Goal: Transaction & Acquisition: Obtain resource

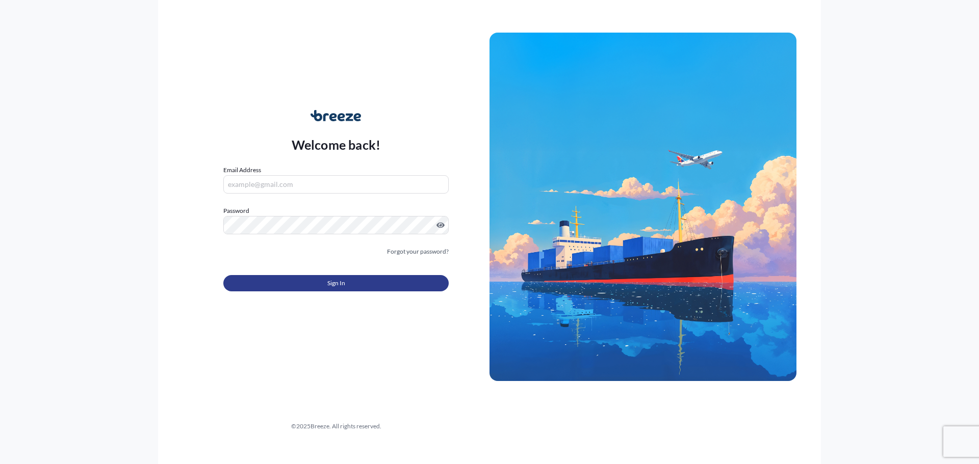
type input "[EMAIL_ADDRESS][DOMAIN_NAME]"
click at [385, 287] on button "Sign In" at bounding box center [335, 283] width 225 height 16
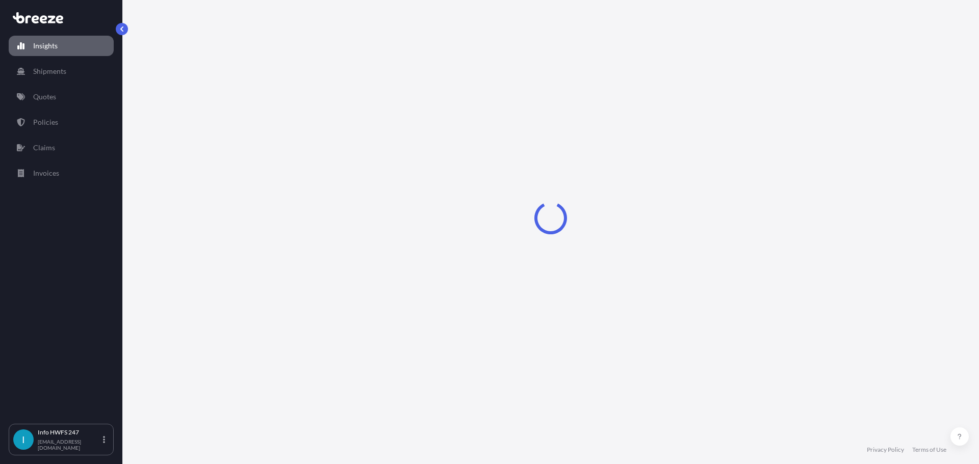
select select "2025"
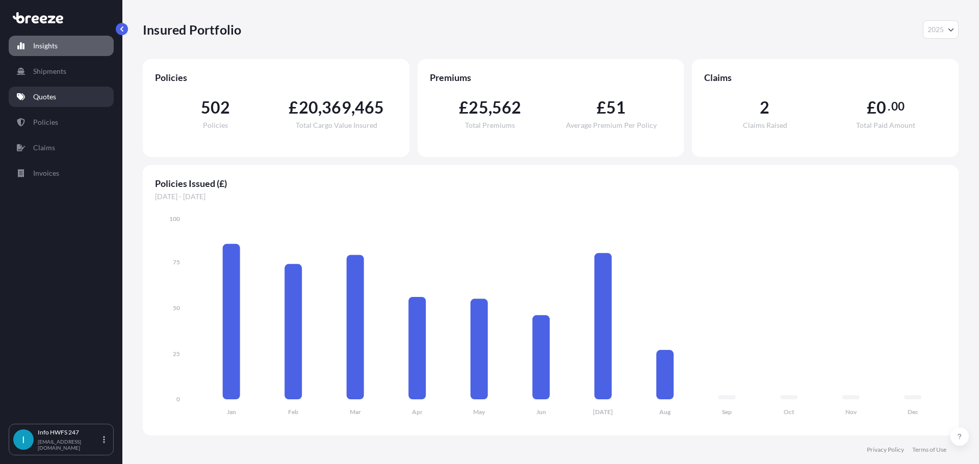
click at [54, 101] on p "Quotes" at bounding box center [44, 97] width 23 height 10
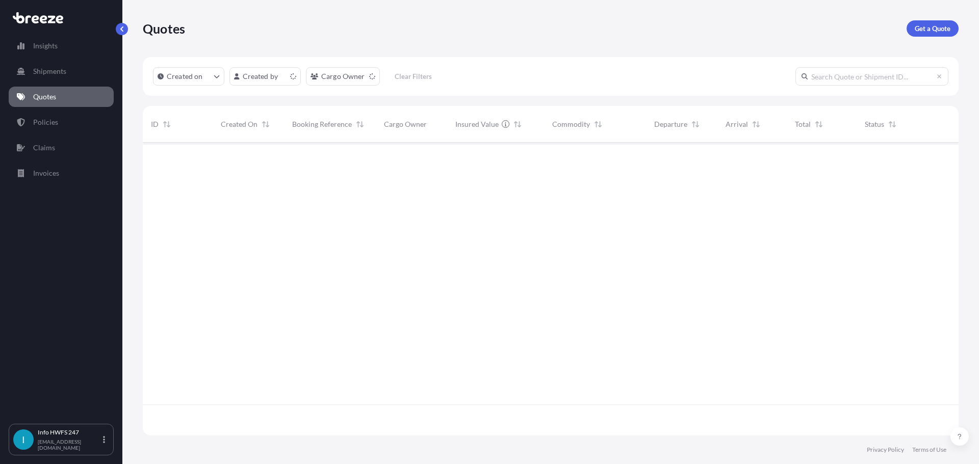
scroll to position [291, 808]
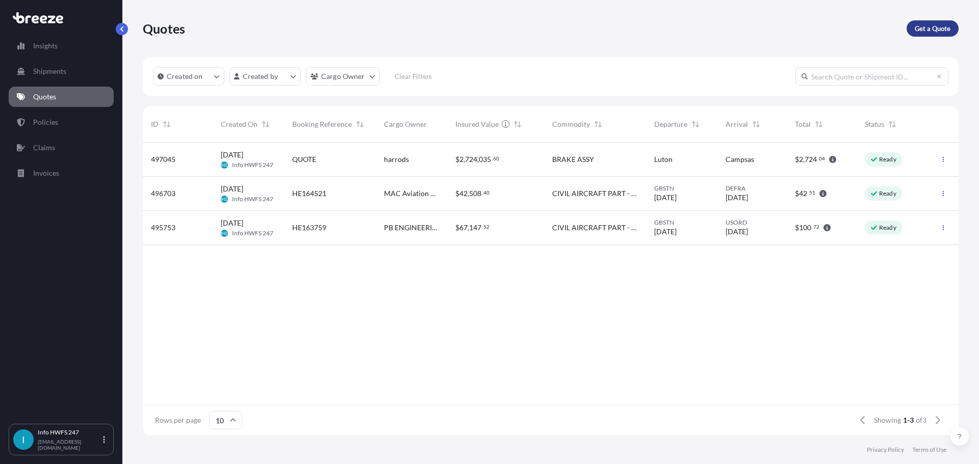
click at [923, 34] on link "Get a Quote" at bounding box center [932, 28] width 52 height 16
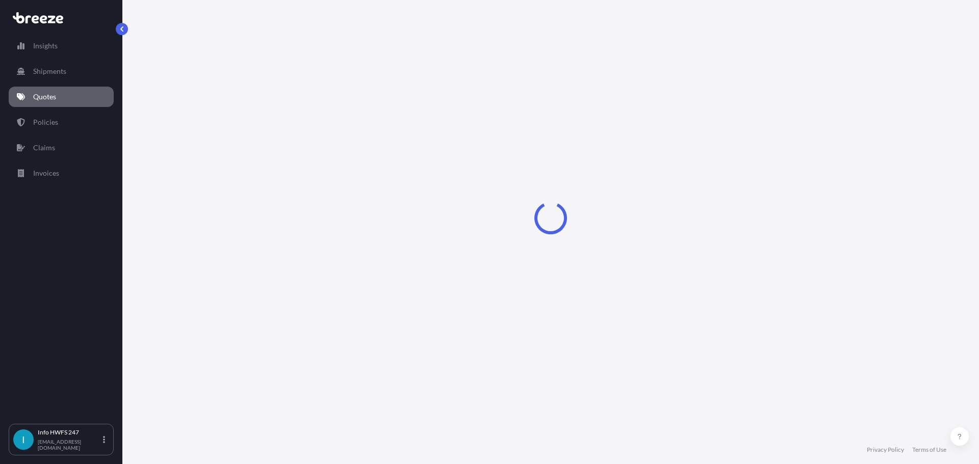
select select "Road"
select select "Air"
select select "1"
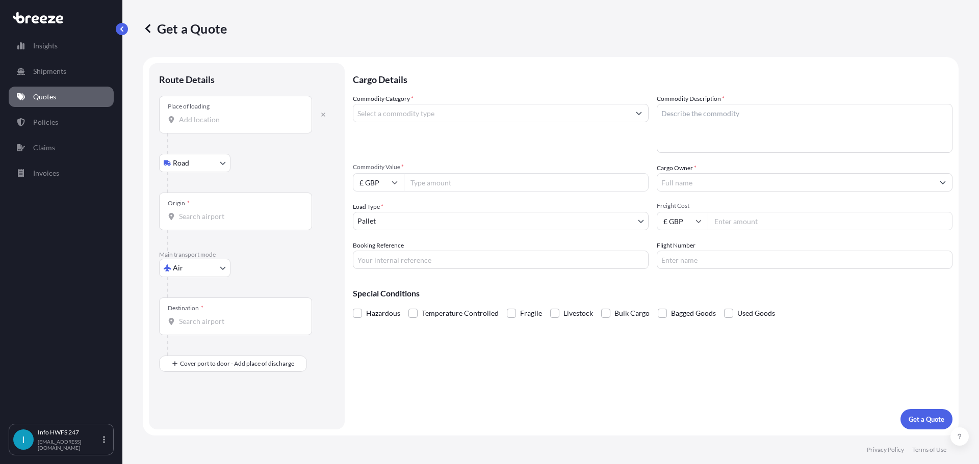
click at [217, 126] on div "Place of loading" at bounding box center [235, 115] width 153 height 38
click at [217, 125] on input "Place of loading" at bounding box center [239, 120] width 120 height 10
click at [200, 279] on div at bounding box center [250, 287] width 167 height 20
click at [204, 272] on body "0 options available. Insights Shipments Quotes Policies Claims Invoices I Info …" at bounding box center [489, 232] width 979 height 464
click at [204, 328] on div "Road" at bounding box center [194, 331] width 63 height 18
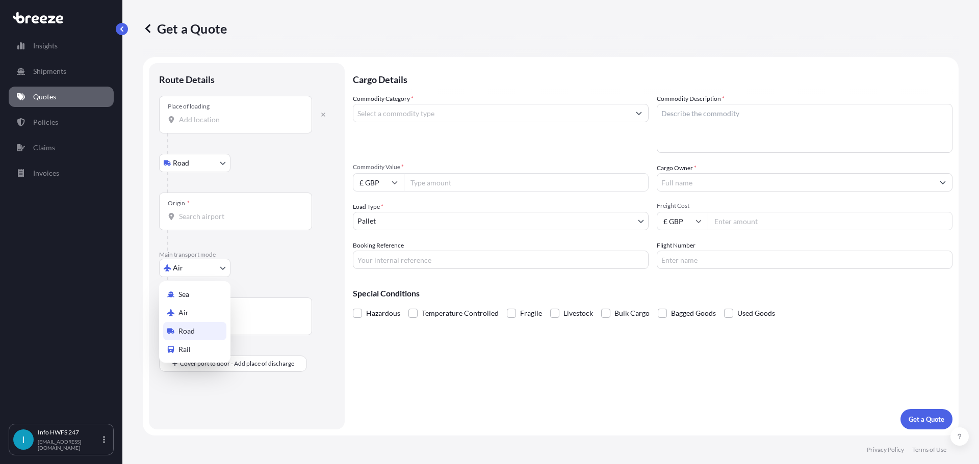
select select "Road"
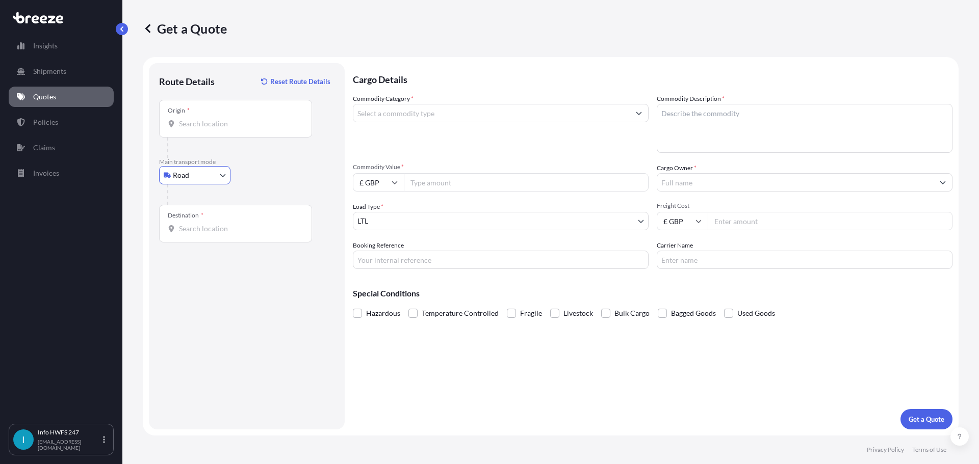
click at [237, 121] on input "Origin *" at bounding box center [239, 124] width 120 height 10
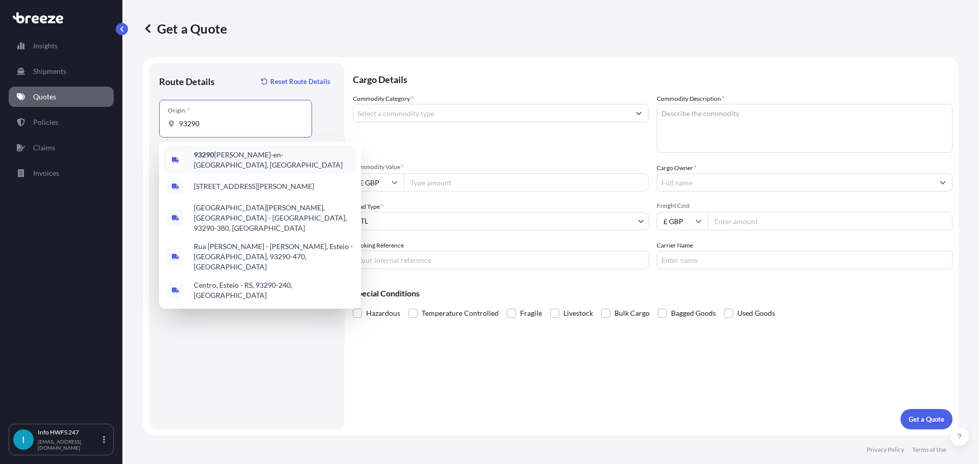
click at [262, 156] on span "93290 [PERSON_NAME]-en-[GEOGRAPHIC_DATA], [GEOGRAPHIC_DATA]" at bounding box center [273, 160] width 159 height 20
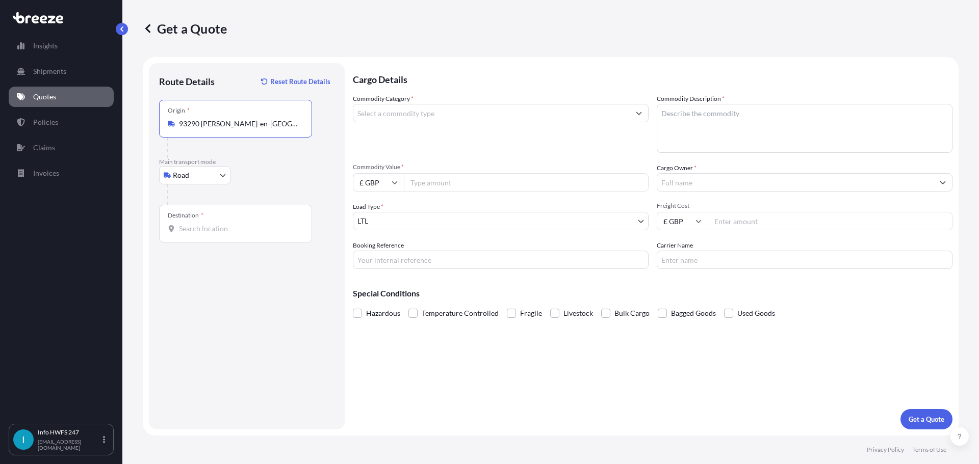
type input "93290 [PERSON_NAME]-en-[GEOGRAPHIC_DATA], [GEOGRAPHIC_DATA]"
click at [243, 221] on div "Destination *" at bounding box center [235, 224] width 153 height 38
click at [243, 224] on input "Destination *" at bounding box center [239, 229] width 120 height 10
type input "Southampton SO18 2HG, [GEOGRAPHIC_DATA]"
click at [426, 116] on input "Commodity Category *" at bounding box center [491, 113] width 276 height 18
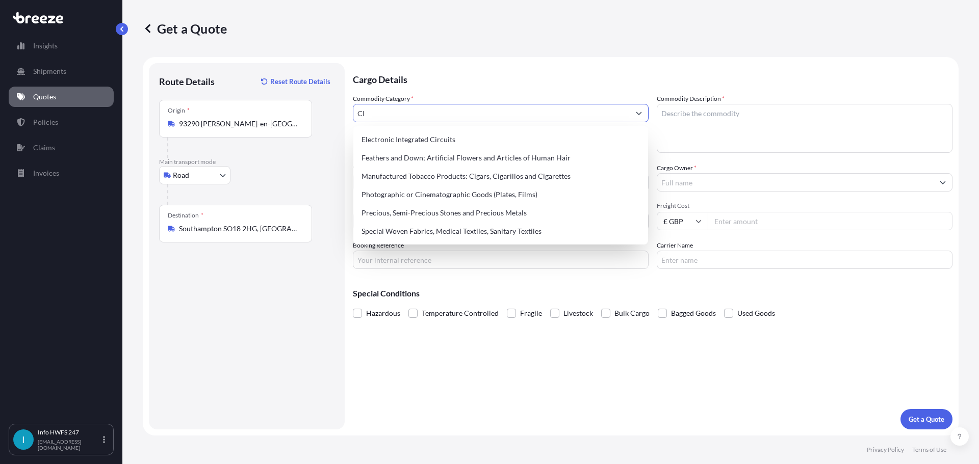
type input "C"
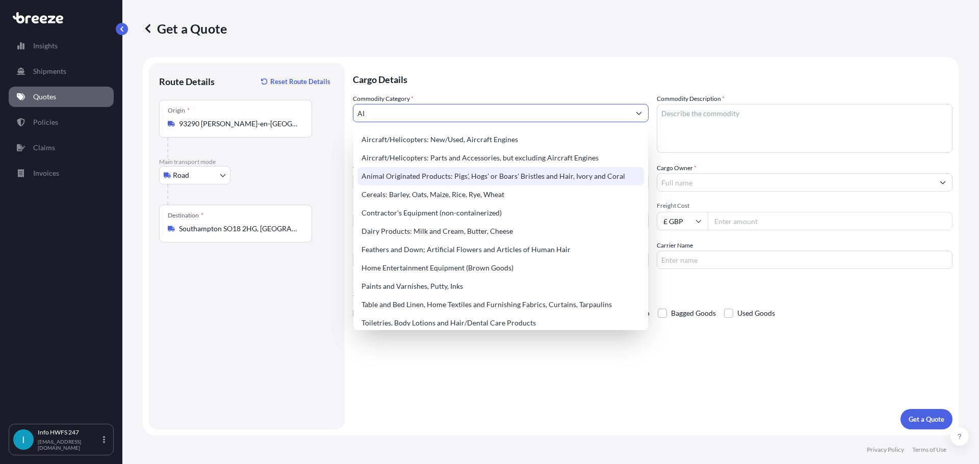
click at [482, 169] on div "Animal Originated Products: Pigs', Hogs' or Boars' Bristles and Hair, Ivory and…" at bounding box center [500, 176] width 286 height 18
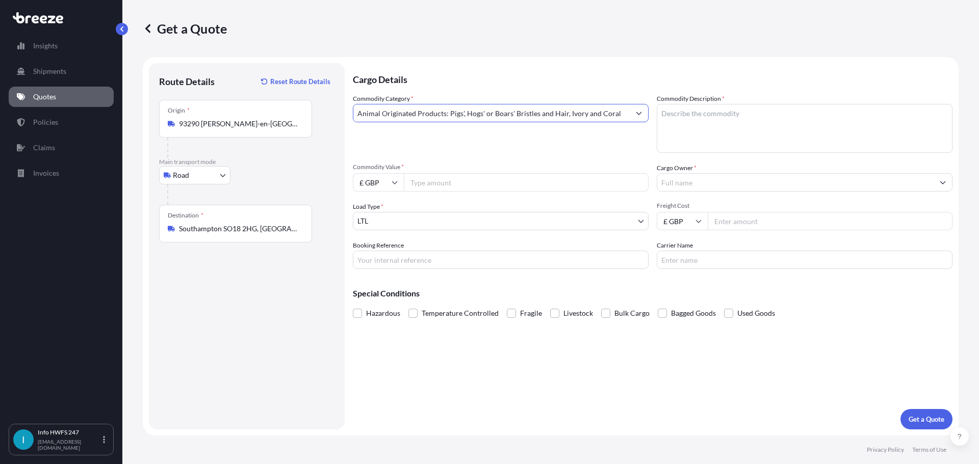
click at [626, 119] on input "Animal Originated Products: Pigs', Hogs' or Boars' Bristles and Hair, Ivory and…" at bounding box center [491, 113] width 276 height 18
click at [642, 110] on button "Show suggestions" at bounding box center [638, 113] width 18 height 18
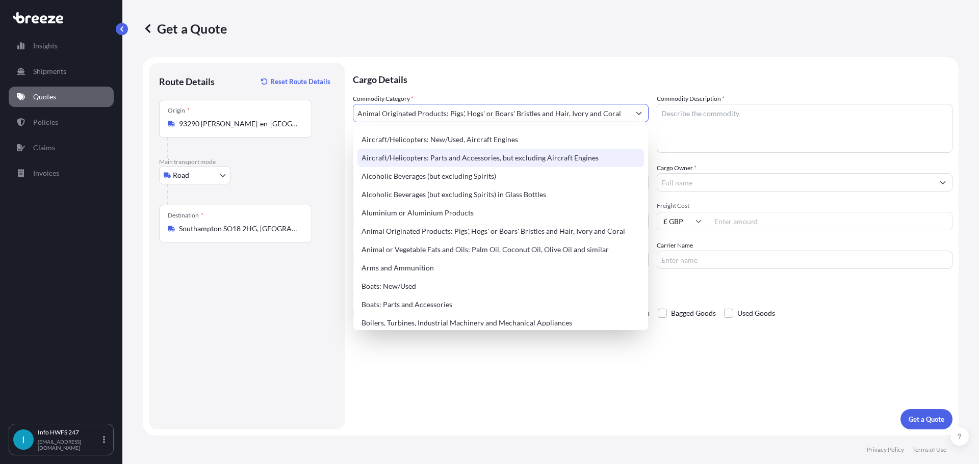
click at [588, 158] on div "Aircraft/Helicopters: Parts and Accessories, but excluding Aircraft Engines" at bounding box center [500, 158] width 286 height 18
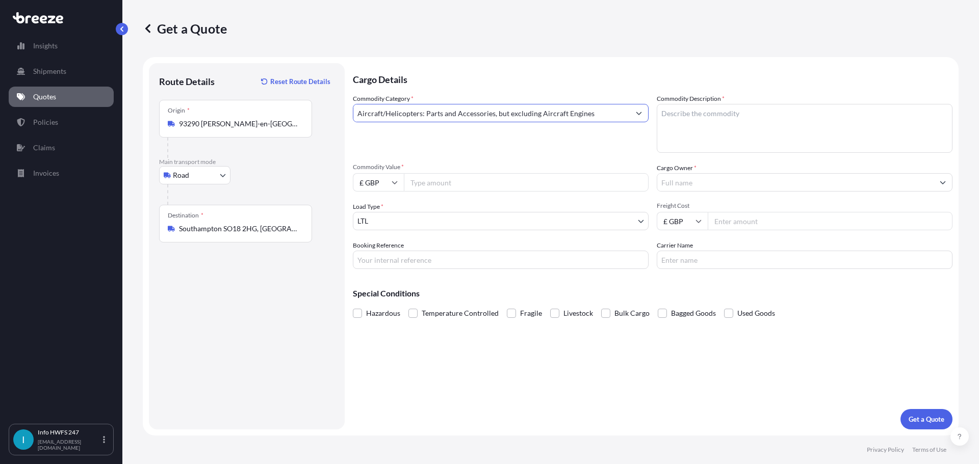
type input "Aircraft/Helicopters: Parts and Accessories, but excluding Aircraft Engines"
click at [524, 172] on div "Commodity Value * £ GBP" at bounding box center [501, 177] width 296 height 29
click at [393, 183] on icon at bounding box center [394, 182] width 6 height 6
click at [380, 260] on div "$ USD" at bounding box center [378, 253] width 43 height 19
type input "$ USD"
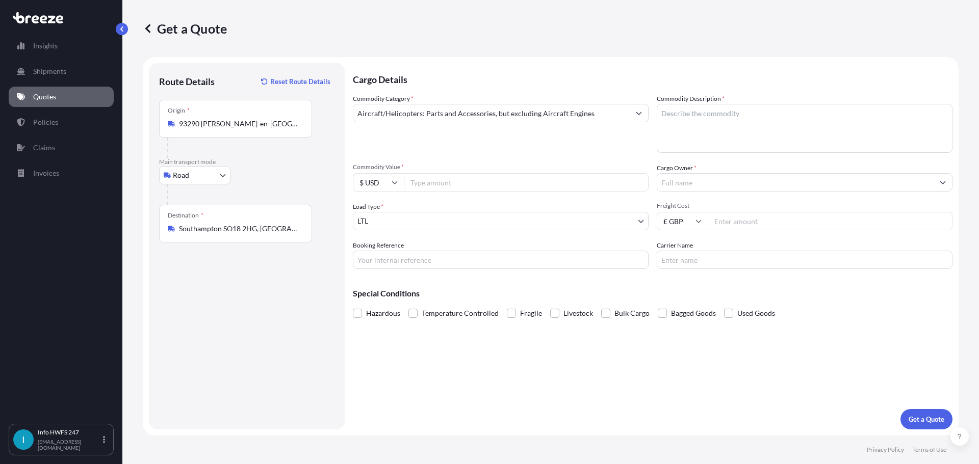
click at [447, 188] on input "Commodity Value *" at bounding box center [526, 182] width 245 height 18
type input "6891.40"
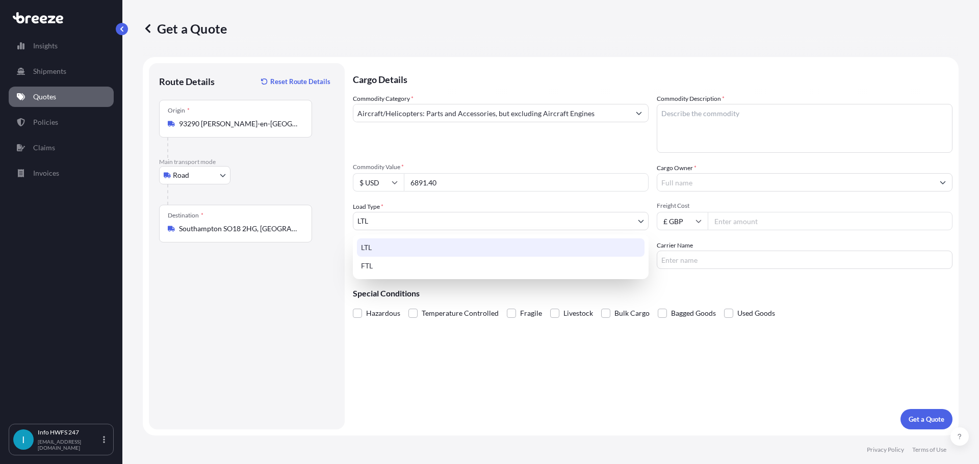
click at [471, 214] on body "15 options available. Insights Shipments Quotes Policies Claims Invoices I Info…" at bounding box center [489, 232] width 979 height 464
click at [451, 259] on div "FTL" at bounding box center [500, 266] width 287 height 18
select select "2"
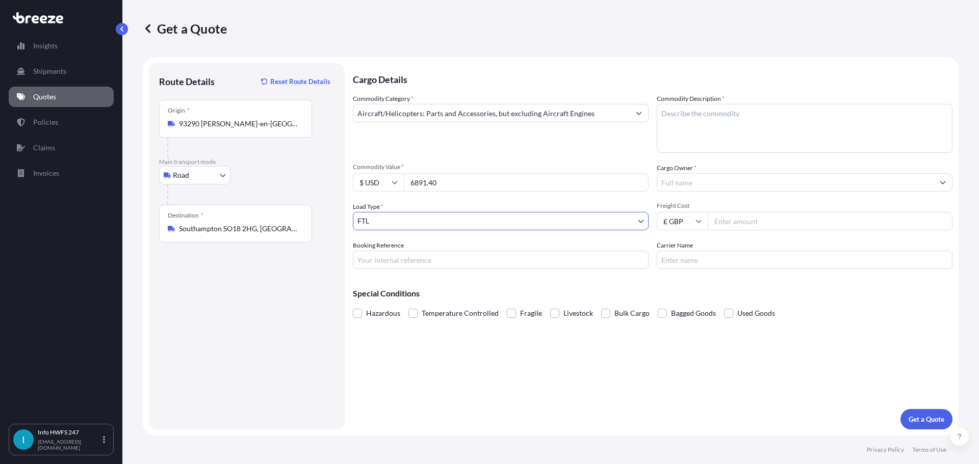
click at [450, 259] on input "Booking Reference" at bounding box center [501, 260] width 296 height 18
type input "HI165076"
click at [723, 119] on textarea "Commodity Description *" at bounding box center [805, 128] width 296 height 49
type textarea "CIVIL AIRCRAFT TOOLING"
click at [742, 181] on input "Cargo Owner *" at bounding box center [795, 182] width 276 height 18
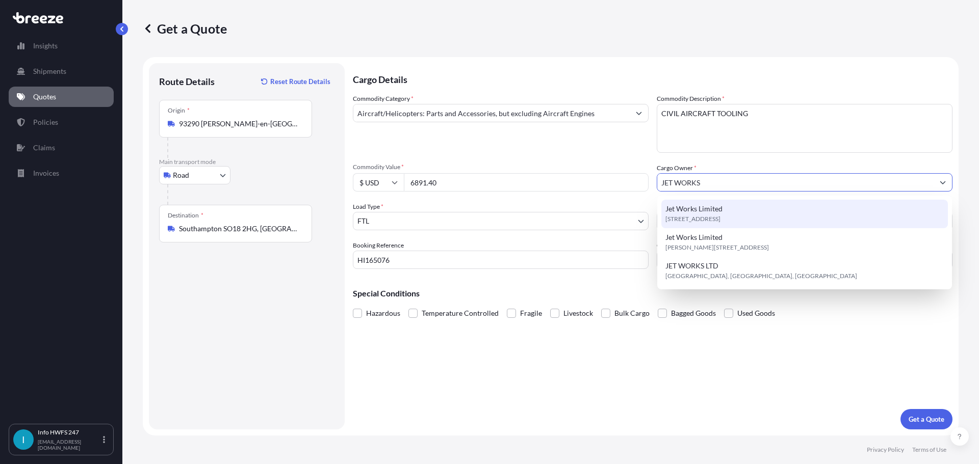
click at [751, 208] on div "Jet Works Limited [STREET_ADDRESS]" at bounding box center [804, 214] width 286 height 29
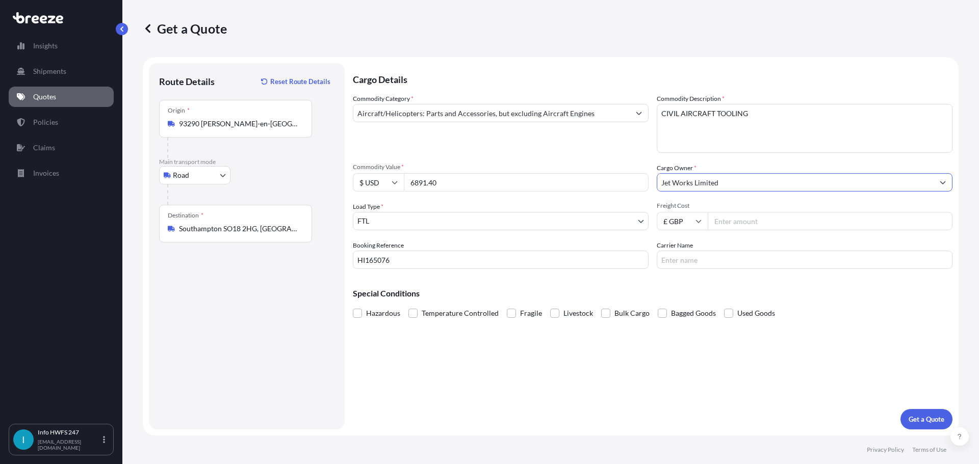
type input "Jet Works Limited"
click at [723, 268] on input "Carrier Name" at bounding box center [805, 260] width 296 height 18
type input "EXTREGO"
click at [927, 412] on button "Get a Quote" at bounding box center [926, 419] width 52 height 20
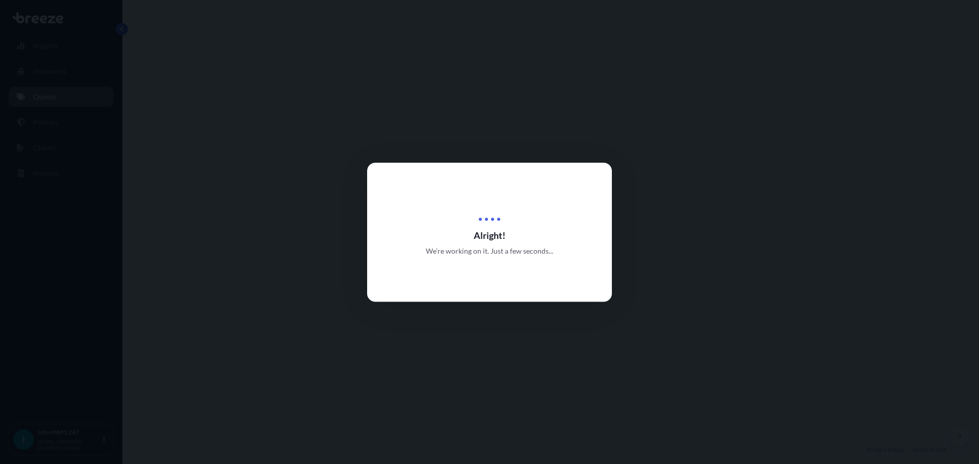
select select "Road"
select select "2"
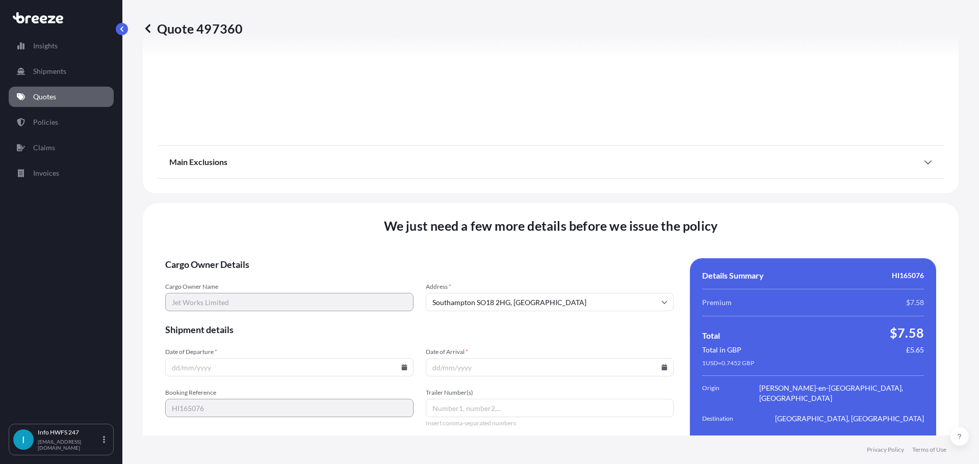
scroll to position [1143, 0]
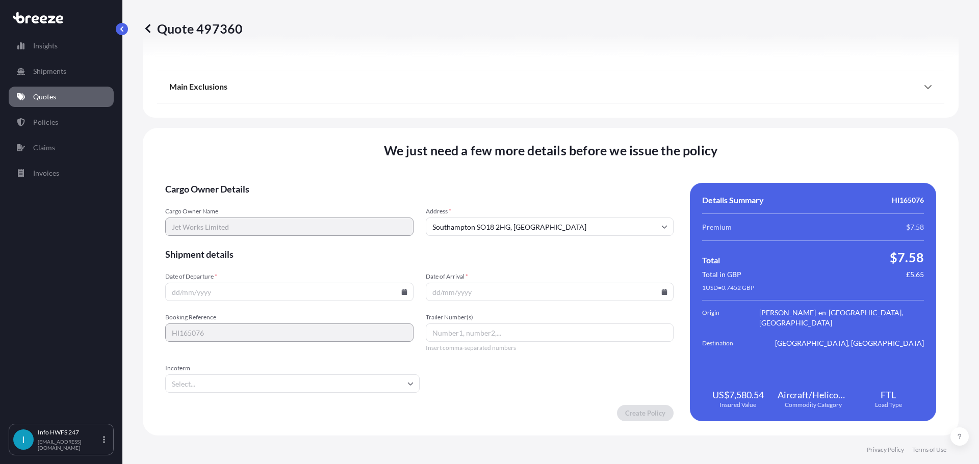
click at [398, 291] on input "Date of Departure *" at bounding box center [289, 292] width 248 height 18
click at [403, 291] on icon at bounding box center [404, 292] width 6 height 6
click at [310, 222] on button "22" at bounding box center [312, 221] width 16 height 16
type input "[DATE]"
click at [658, 288] on input "Date of Arrival *" at bounding box center [550, 292] width 248 height 18
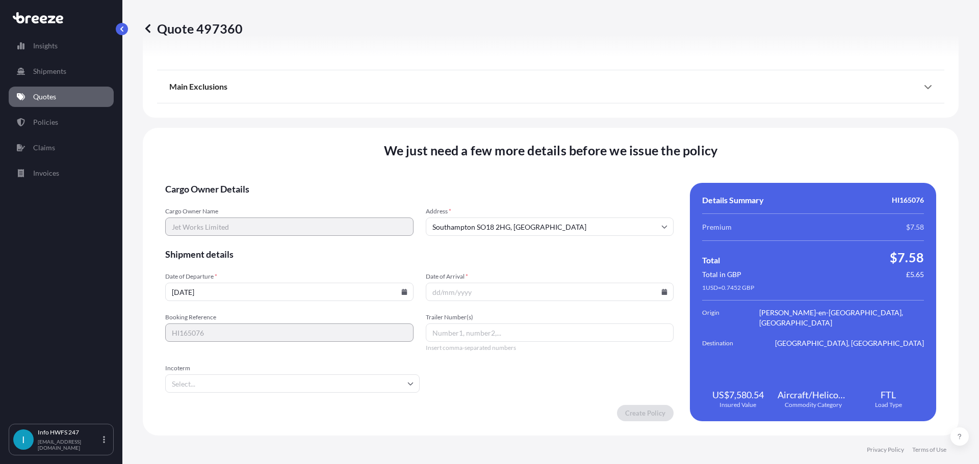
click at [662, 292] on icon at bounding box center [665, 292] width 6 height 6
click at [594, 224] on button "23" at bounding box center [593, 221] width 16 height 16
type input "[DATE]"
click at [485, 330] on input "Trailer Number(s)" at bounding box center [550, 333] width 248 height 18
type input "B115BLR"
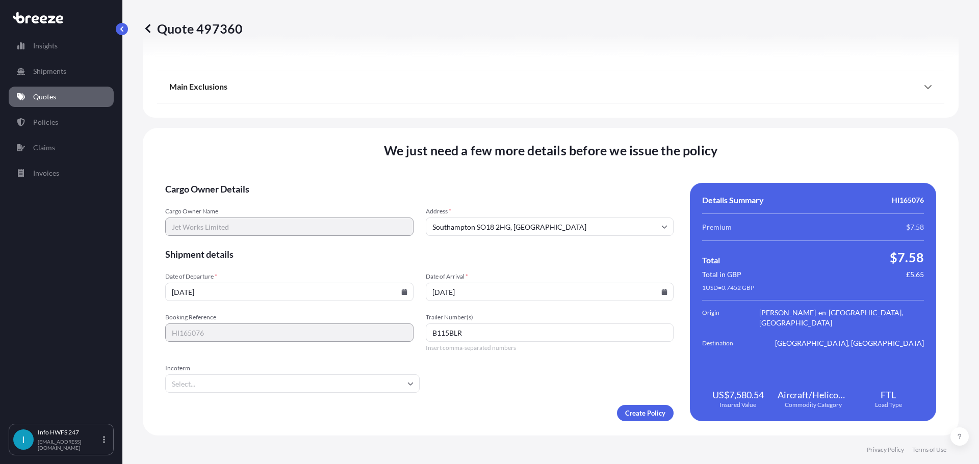
click at [253, 383] on input "Incoterm" at bounding box center [292, 384] width 254 height 18
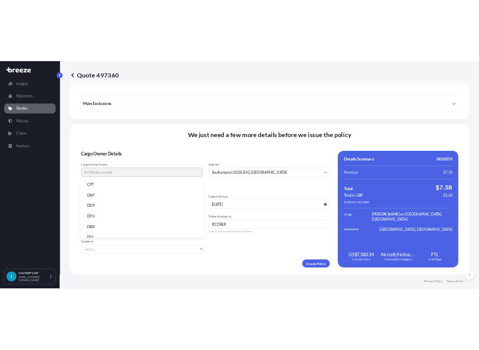
scroll to position [102, 0]
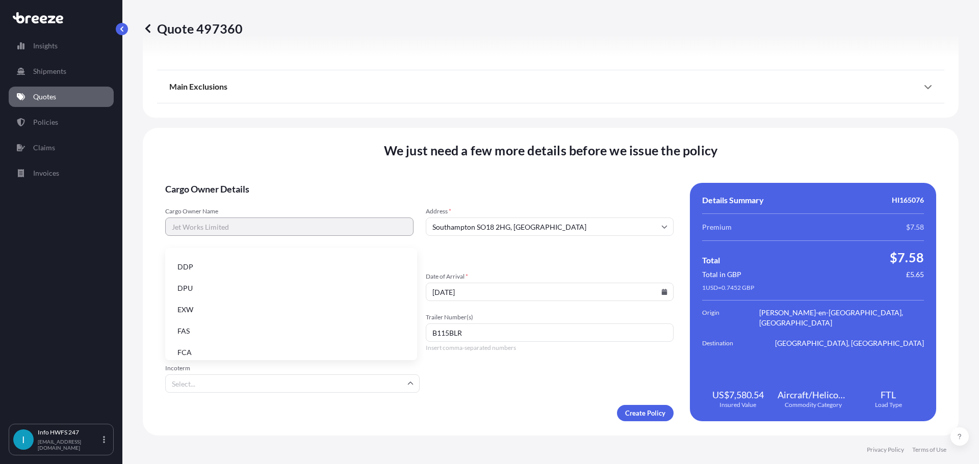
click at [268, 310] on li "EXW" at bounding box center [291, 309] width 244 height 19
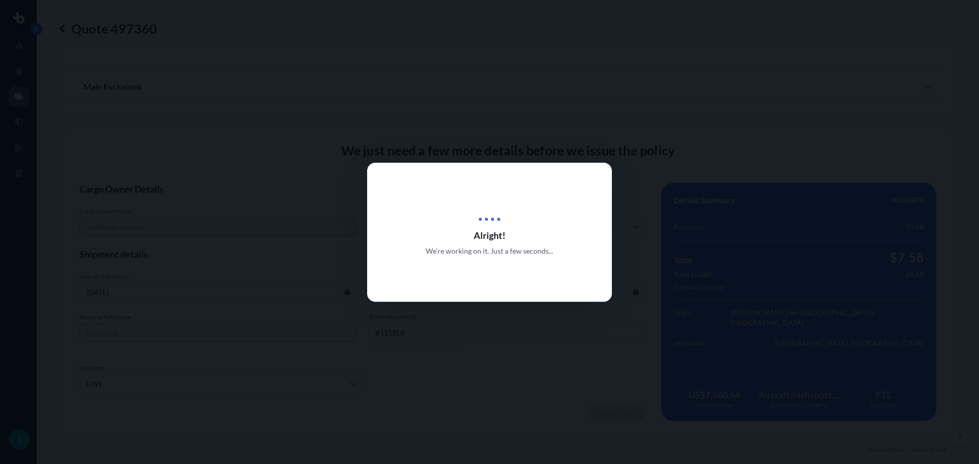
scroll to position [1143, 0]
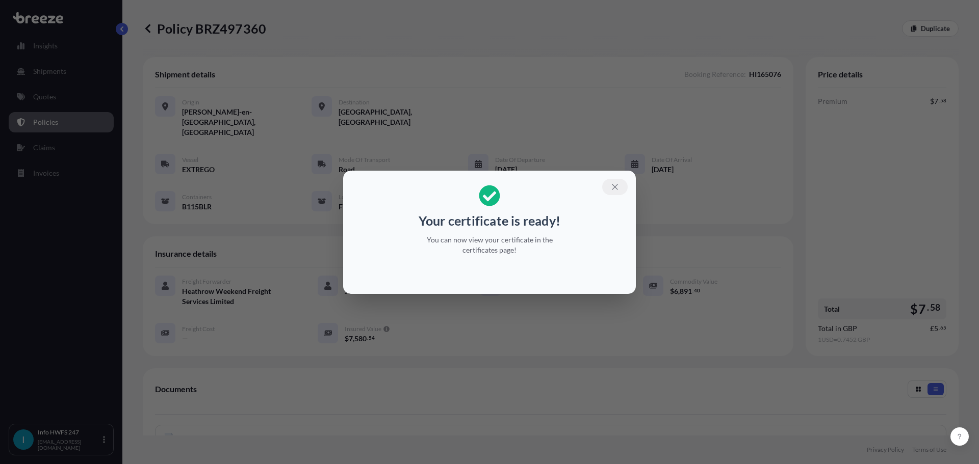
click at [621, 187] on button "button" at bounding box center [614, 187] width 25 height 16
